Goal: Transaction & Acquisition: Purchase product/service

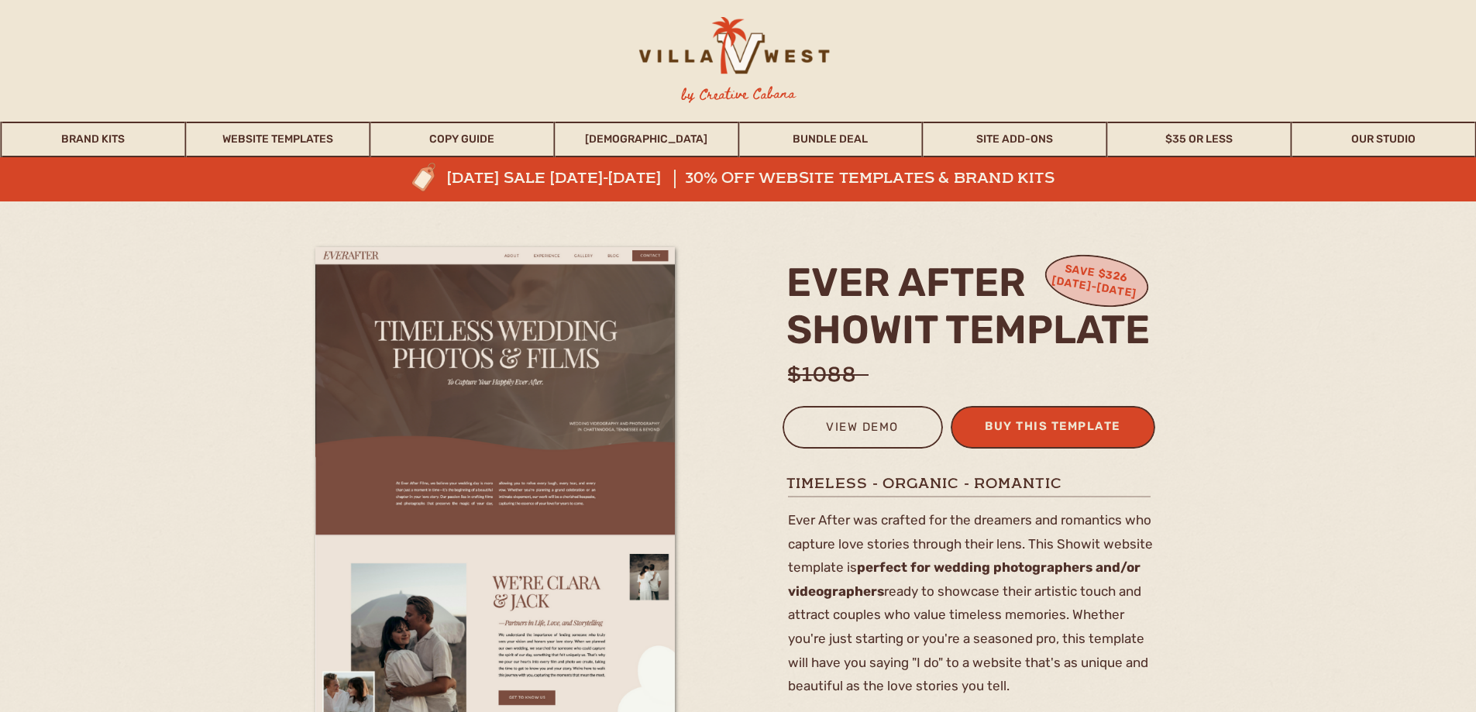
click at [1014, 430] on div "buy this template" at bounding box center [1053, 429] width 152 height 26
click at [1192, 134] on link "$35 or Less" at bounding box center [1199, 140] width 183 height 36
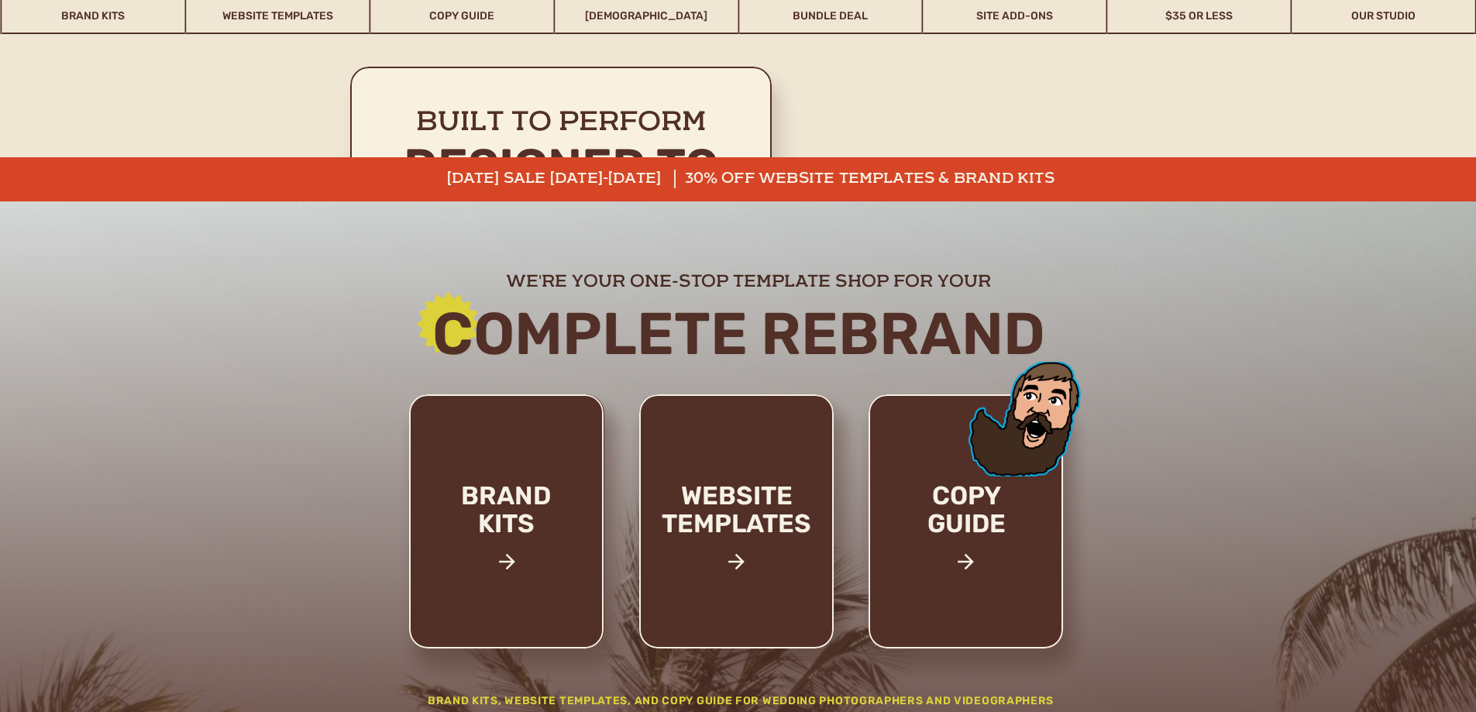
scroll to position [10599, 0]
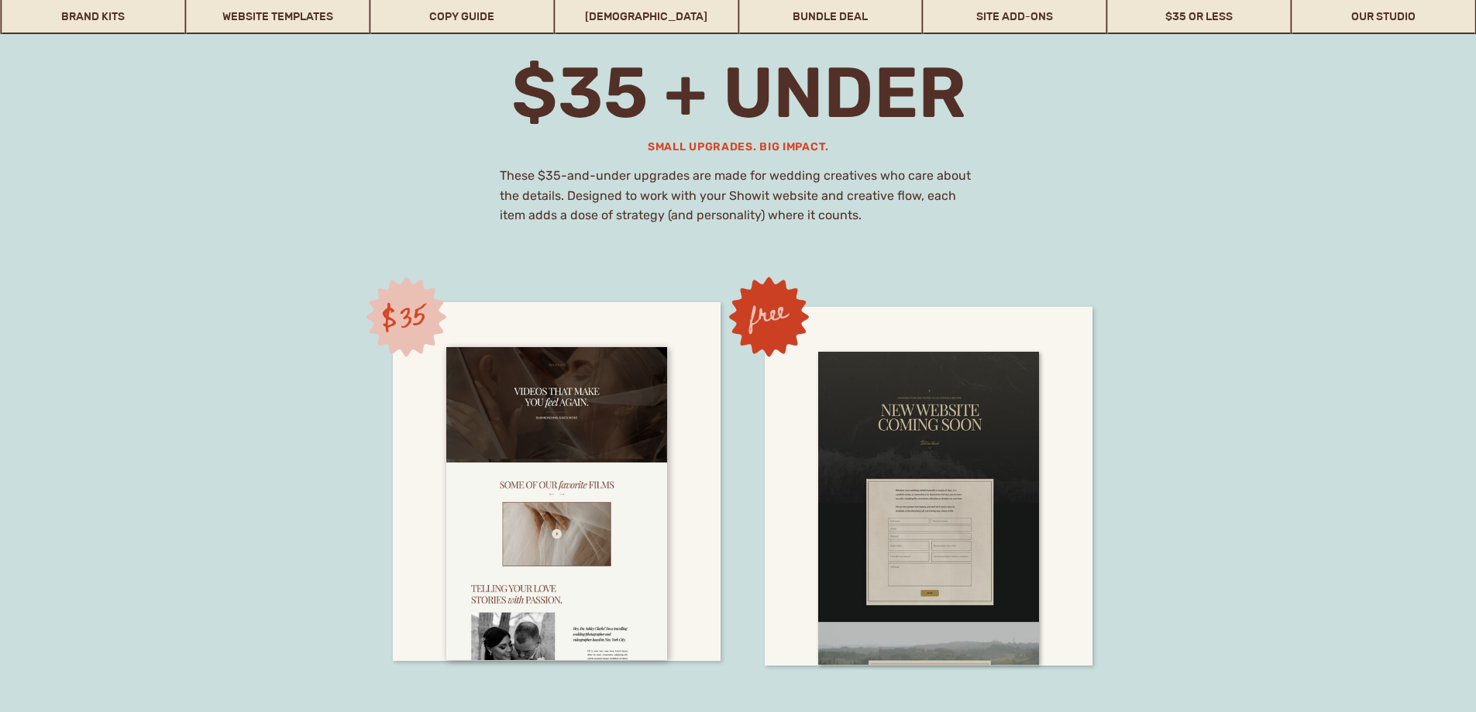
drag, startPoint x: 1196, startPoint y: 217, endPoint x: 1403, endPoint y: 384, distance: 266.1
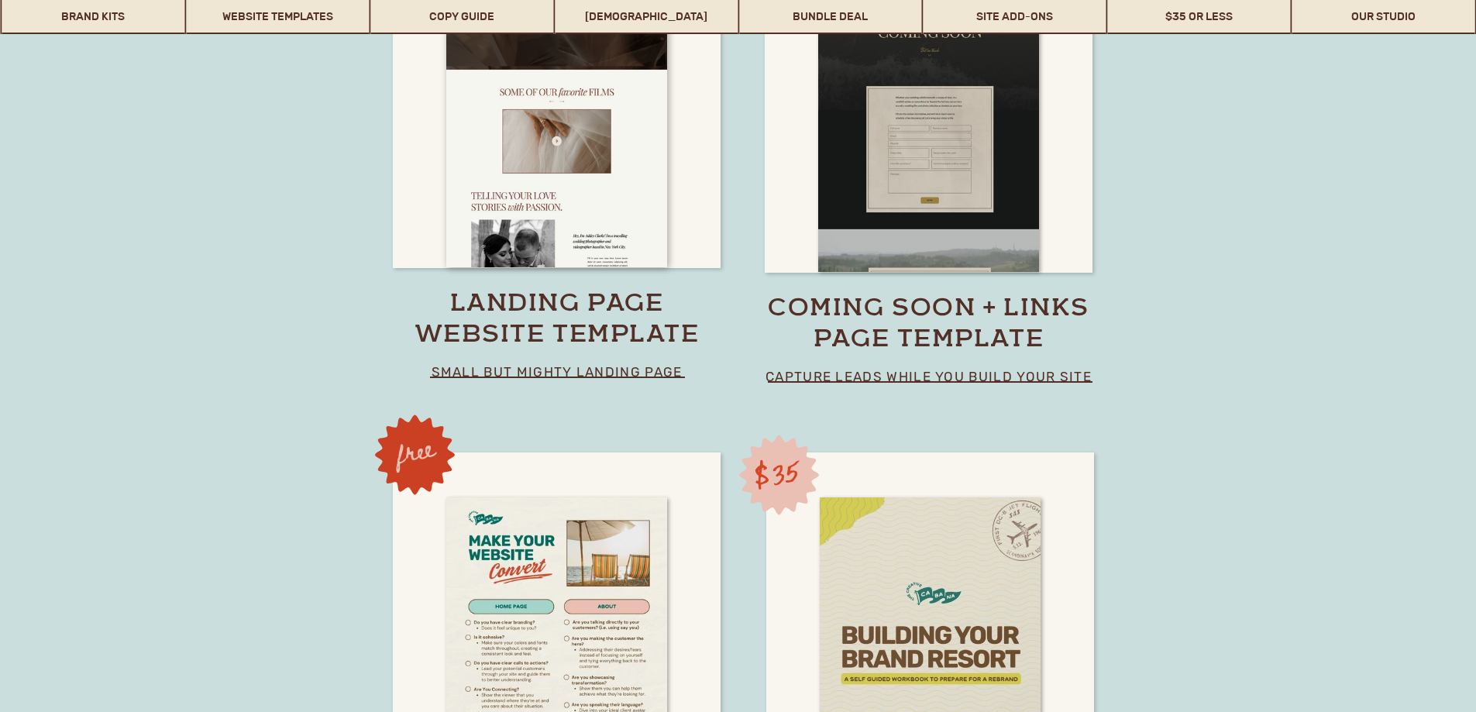
scroll to position [11001, 0]
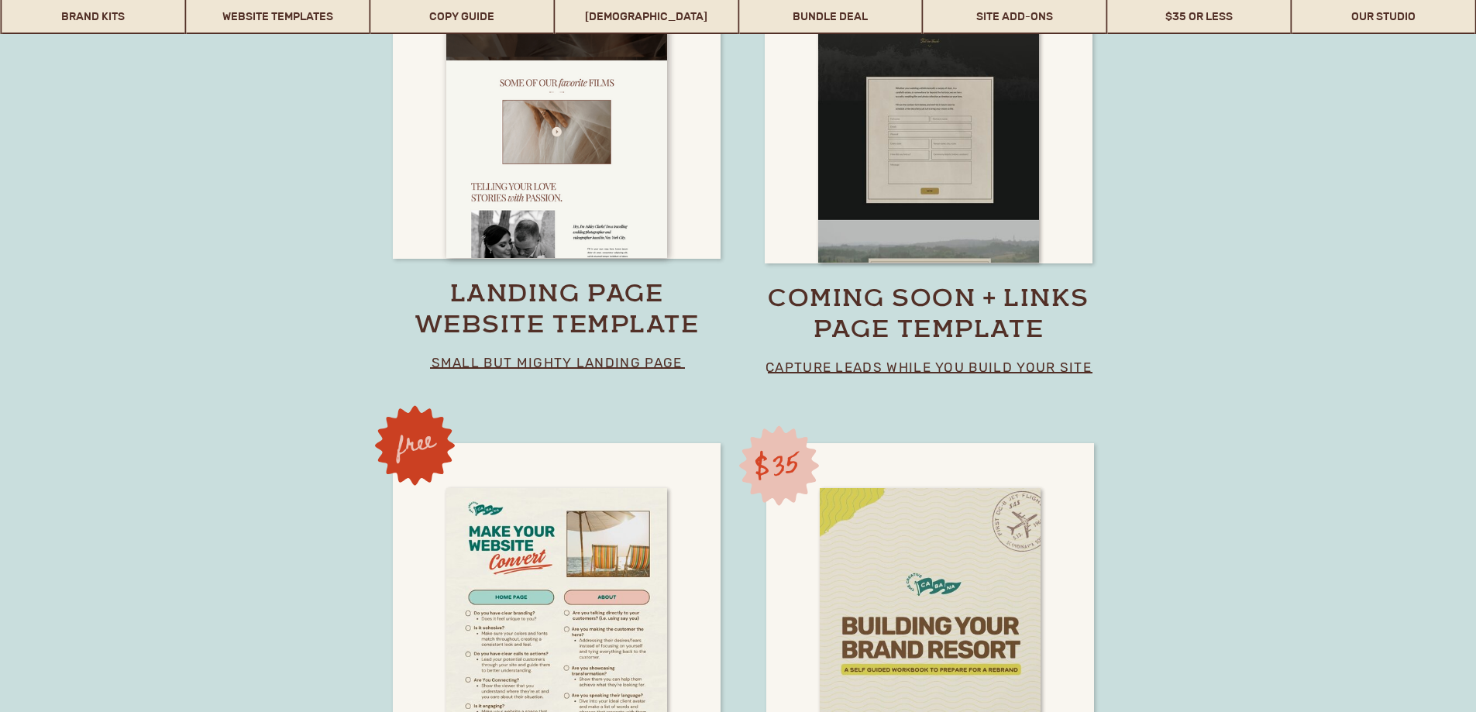
click at [570, 325] on h3 "landing page website template" at bounding box center [556, 311] width 325 height 62
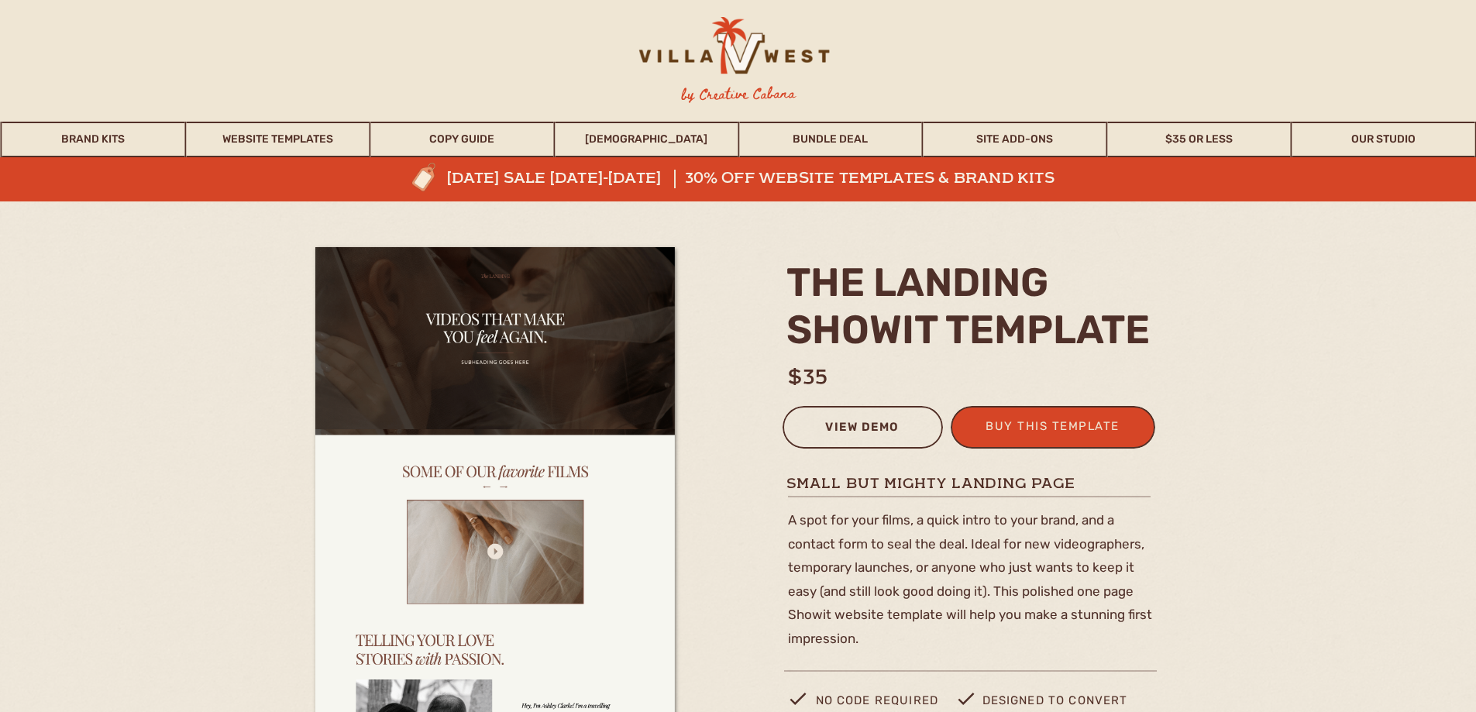
click at [821, 429] on div "view demo" at bounding box center [863, 430] width 140 height 26
